Goal: Find contact information: Find contact information

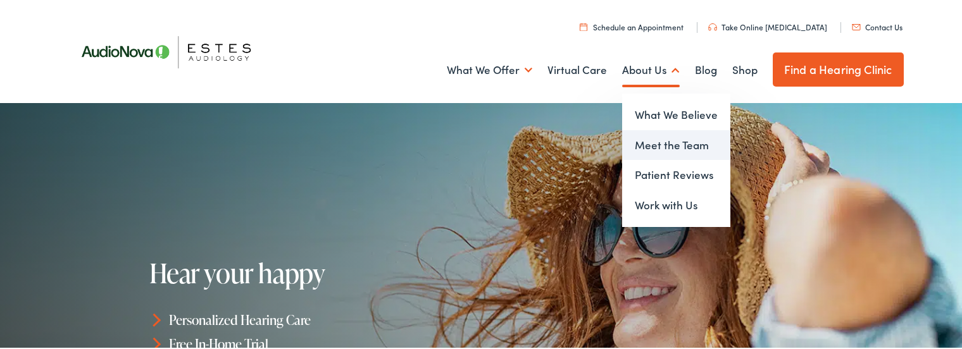
click at [645, 144] on link "Meet the Team" at bounding box center [676, 144] width 108 height 30
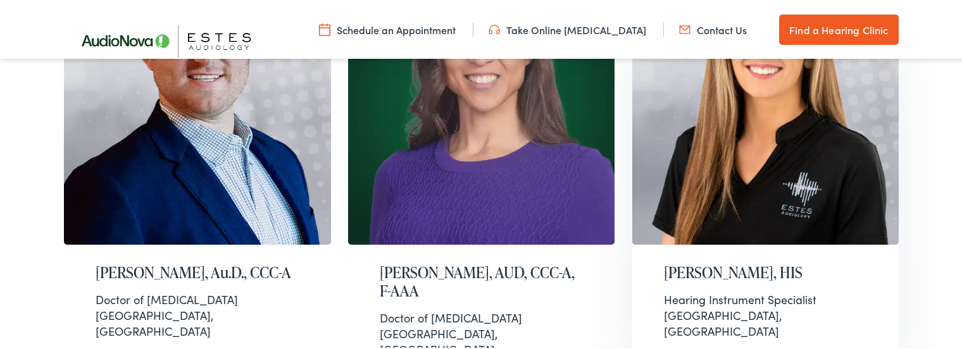
scroll to position [1459, 0]
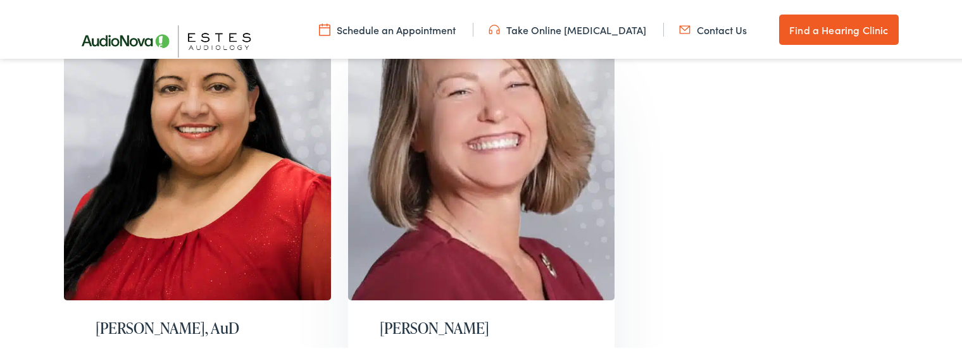
click at [489, 91] on img at bounding box center [481, 153] width 267 height 294
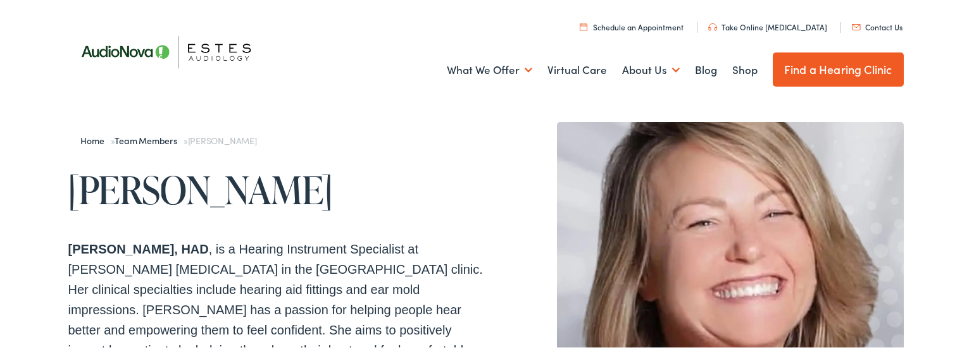
click at [878, 27] on link "Contact Us" at bounding box center [877, 25] width 51 height 11
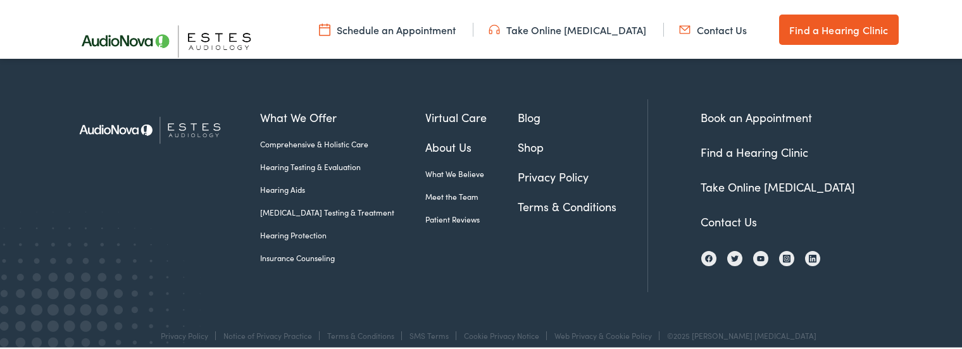
scroll to position [756, 0]
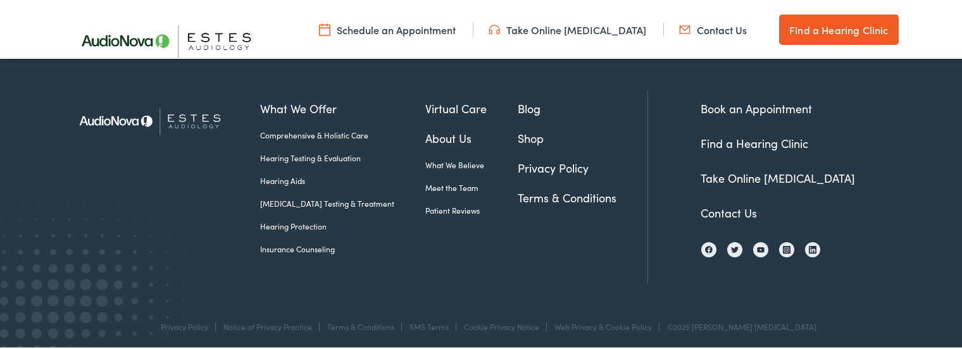
click at [719, 207] on link "Contact Us" at bounding box center [729, 211] width 56 height 16
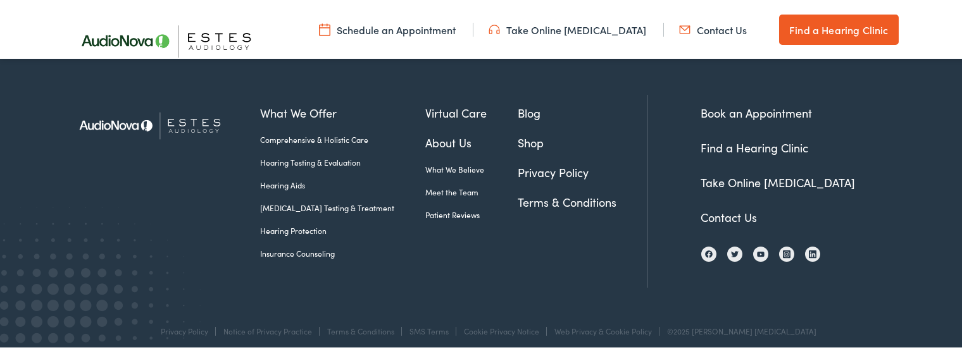
scroll to position [762, 0]
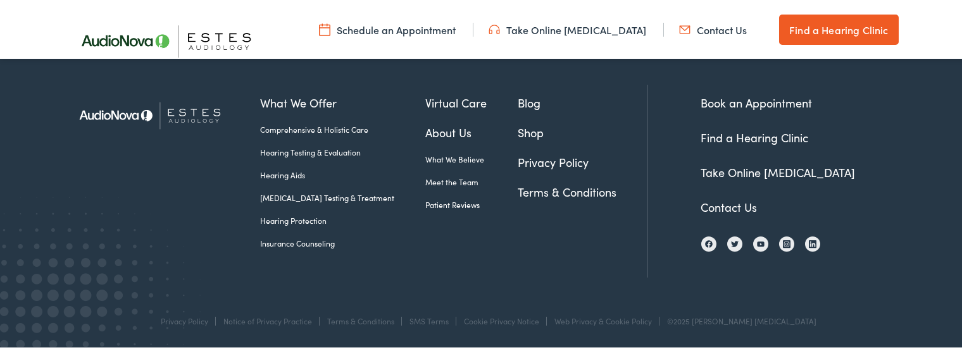
click at [211, 33] on img at bounding box center [172, 39] width 209 height 73
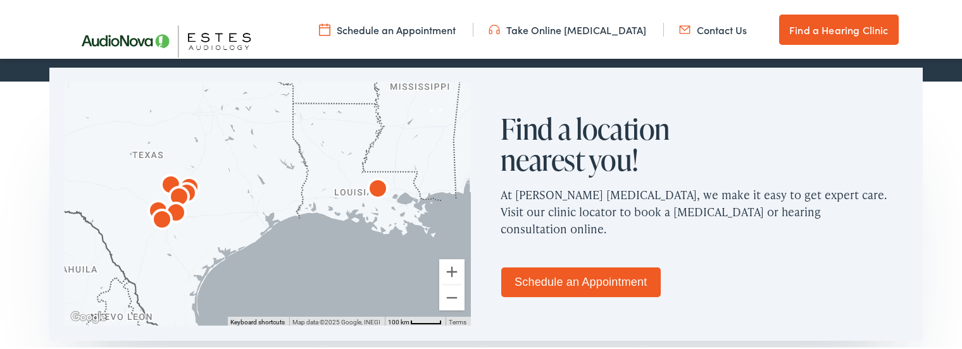
scroll to position [751, 0]
